Goal: Transaction & Acquisition: Book appointment/travel/reservation

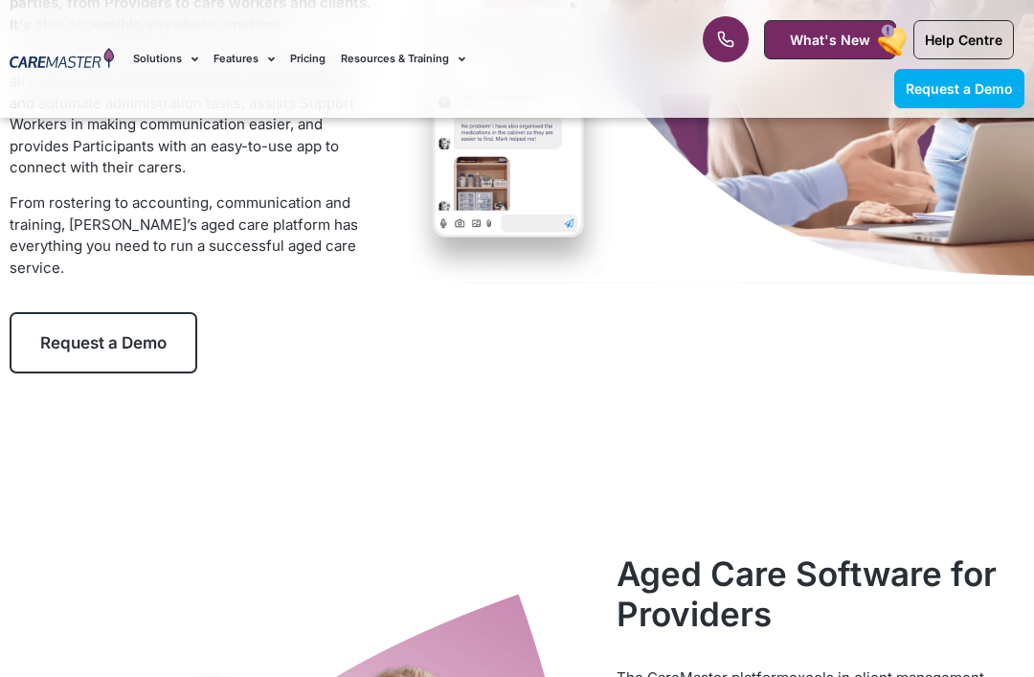
scroll to position [357, 0]
click at [53, 352] on link "Request a Demo" at bounding box center [104, 342] width 188 height 61
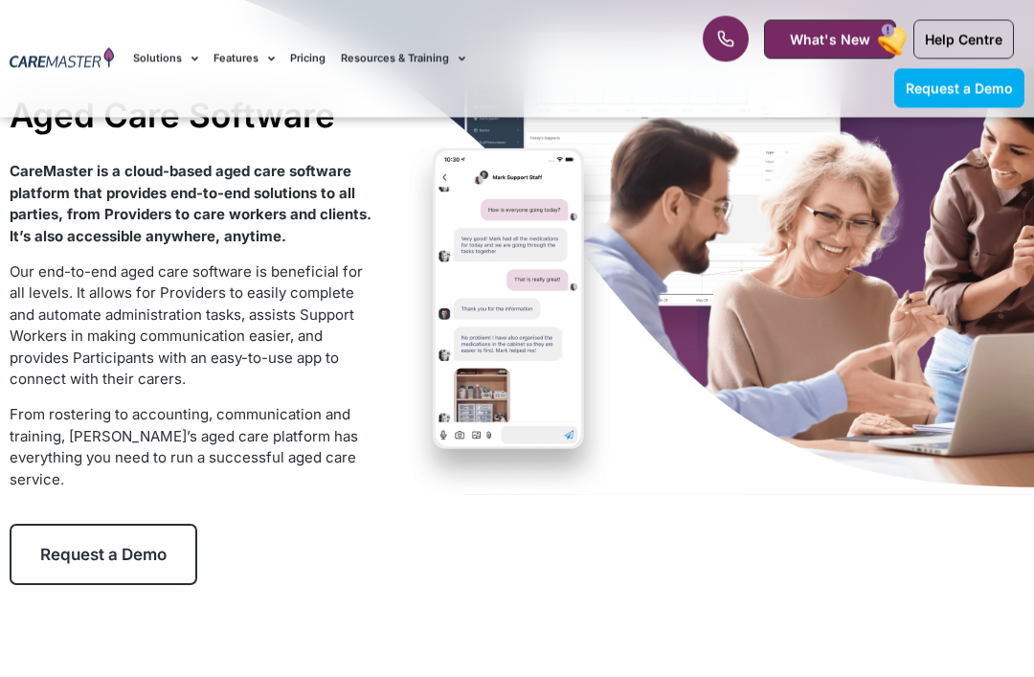
scroll to position [0, 0]
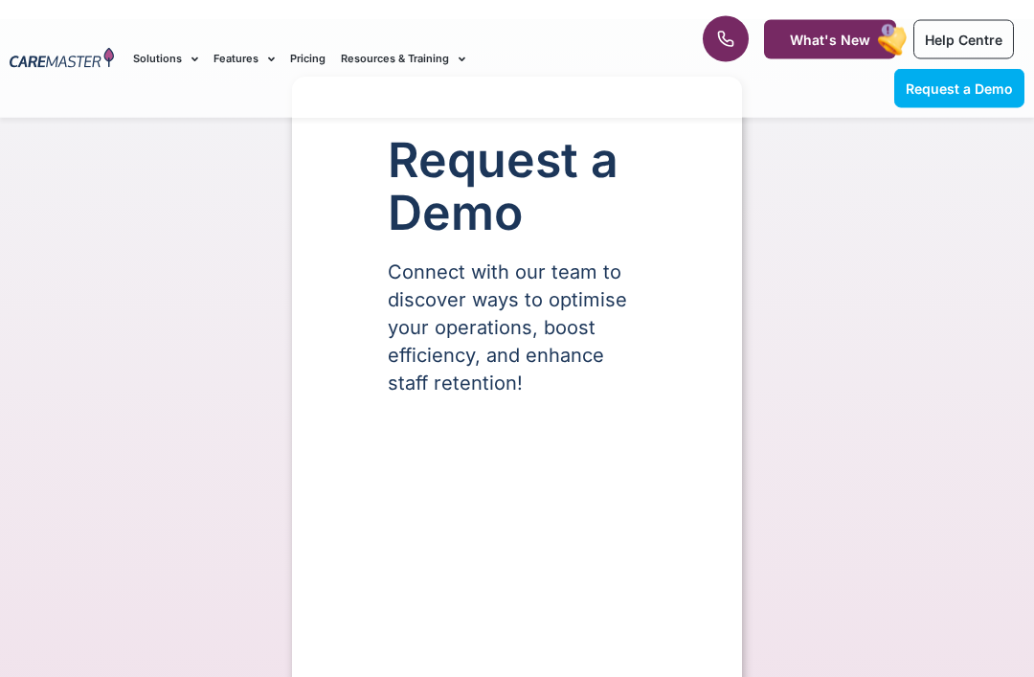
select select "**"
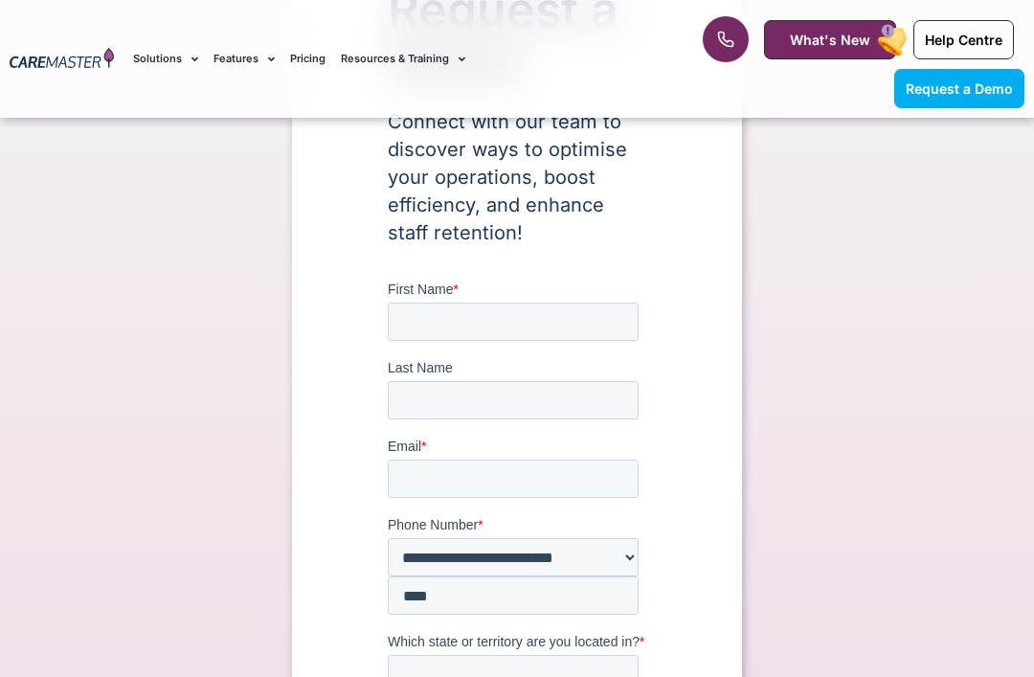
scroll to position [320, 0]
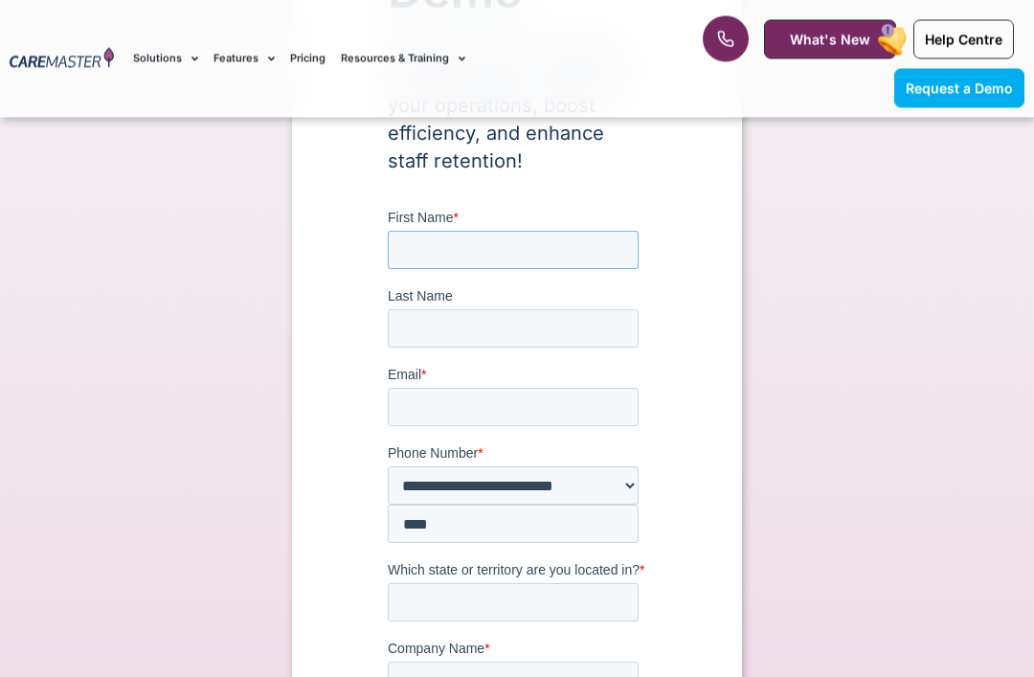
click at [571, 237] on input "First Name *" at bounding box center [513, 250] width 251 height 38
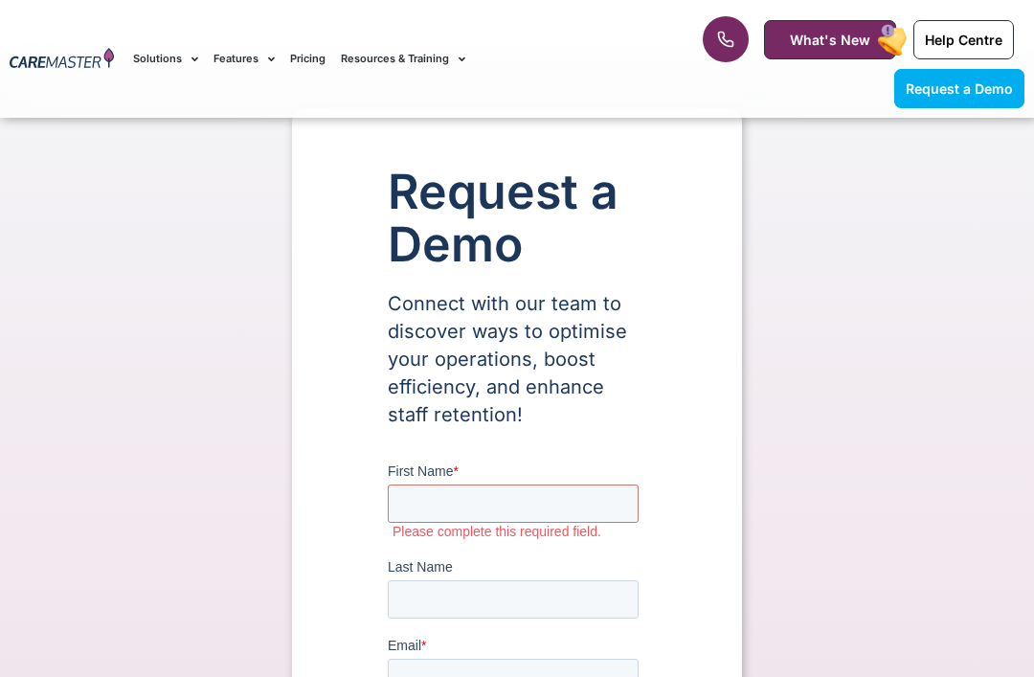
scroll to position [0, 0]
